Goal: Information Seeking & Learning: Find specific page/section

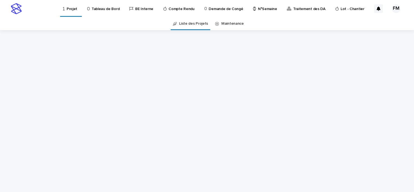
click at [83, 52] on div "Loading... Saving… Loading... Saving…" at bounding box center [207, 111] width 414 height 162
click at [69, 7] on p "Projet" at bounding box center [72, 5] width 11 height 11
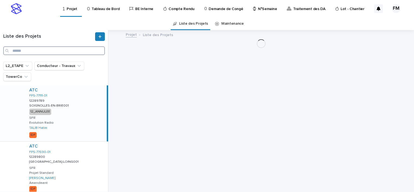
click at [57, 53] on input "Search" at bounding box center [54, 50] width 102 height 9
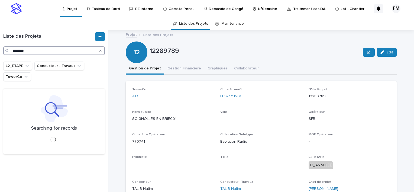
type input "********"
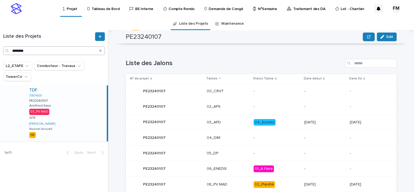
scroll to position [256, 0]
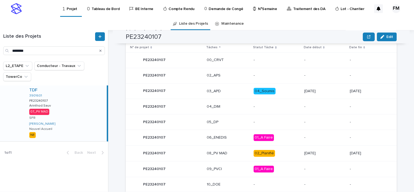
click at [78, 98] on div "TDF 3901601 PE23240107 PE23240107 Arinthod:Sauv Arinthod:Sauv 07_PV MAD SFR FER…" at bounding box center [66, 113] width 82 height 56
click at [84, 101] on div "TDF 3901601 PE23240107 PE23240107 Arinthod:Sauv Arinthod:Sauv 07_PV MAD SFR FER…" at bounding box center [66, 113] width 82 height 56
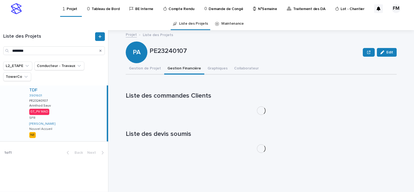
click at [188, 69] on button "Gestion Financière" at bounding box center [184, 68] width 40 height 11
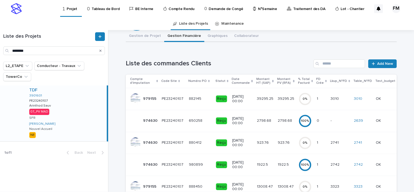
scroll to position [33, 0]
click at [261, 98] on p "39295.25" at bounding box center [266, 98] width 18 height 6
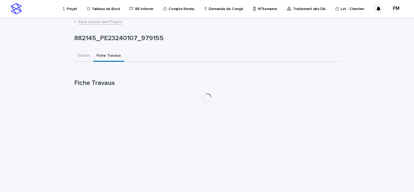
click at [108, 54] on button "Fiche Travaux" at bounding box center [108, 55] width 31 height 11
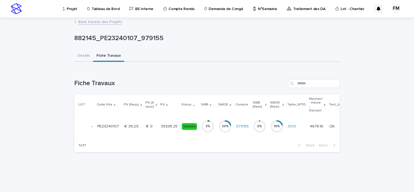
click at [140, 117] on td "€  39,295.25 €  39,295.25" at bounding box center [133, 126] width 22 height 22
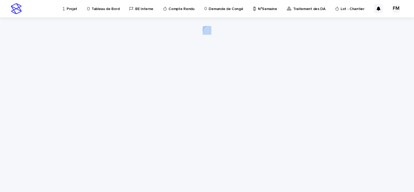
click at [140, 117] on div "Loading... Saving… Loading... Saving…" at bounding box center [207, 97] width 271 height 161
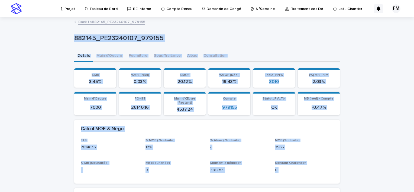
click at [193, 49] on div "882145_PE23240107_979155" at bounding box center [207, 40] width 266 height 22
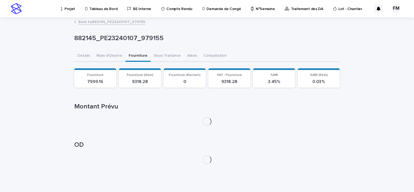
click at [131, 55] on button "Fourniture" at bounding box center [137, 55] width 25 height 11
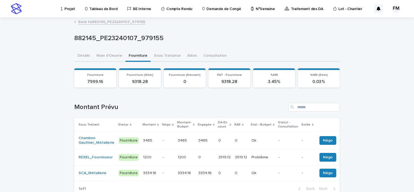
click at [205, 159] on p at bounding box center [206, 157] width 16 height 5
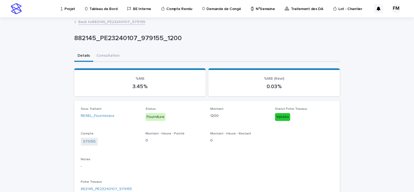
click at [266, 153] on div "Sous Traitant REXEL_Fournisseur Status Fourniture Montant 1200 Statut Fiche Tra…" at bounding box center [207, 163] width 253 height 112
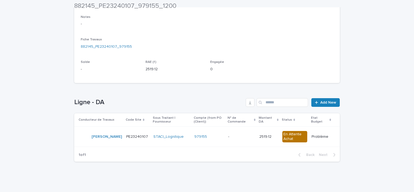
scroll to position [143, 0]
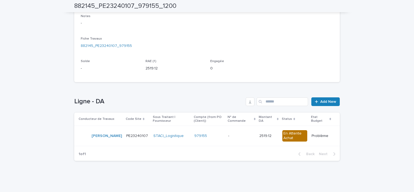
click at [228, 134] on p "-" at bounding box center [229, 136] width 2 height 6
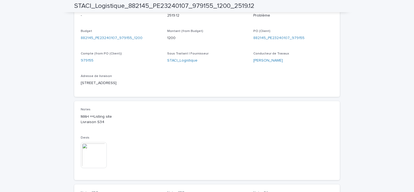
scroll to position [229, 0]
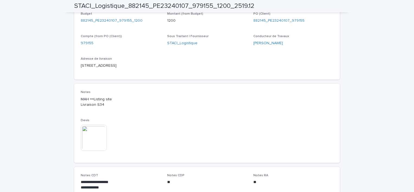
click at [89, 149] on img at bounding box center [94, 138] width 26 height 26
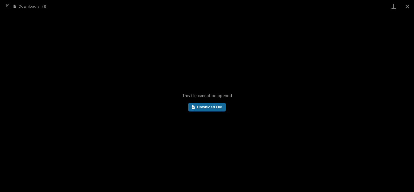
click at [210, 105] on span "Download File" at bounding box center [209, 107] width 25 height 4
